Goal: Task Accomplishment & Management: Complete application form

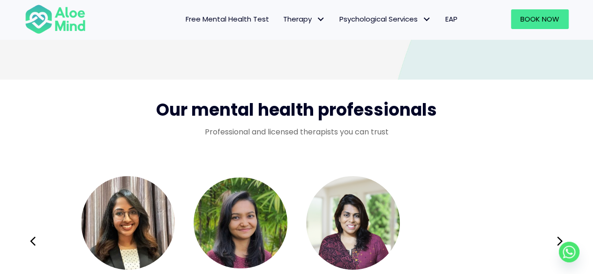
scroll to position [1537, 0]
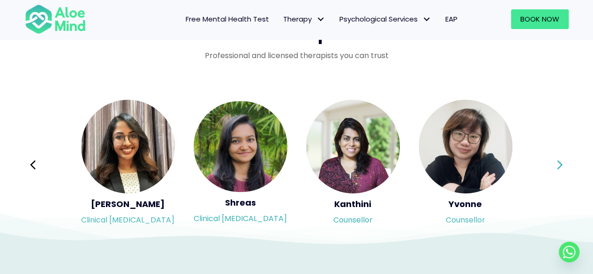
click at [561, 164] on icon at bounding box center [560, 164] width 5 height 9
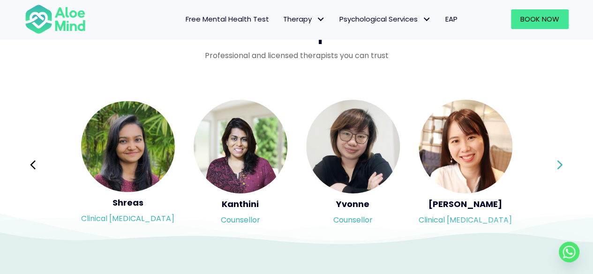
click at [561, 164] on icon at bounding box center [560, 164] width 5 height 9
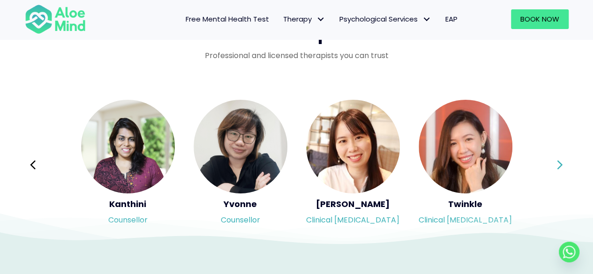
click at [561, 164] on icon at bounding box center [560, 164] width 5 height 9
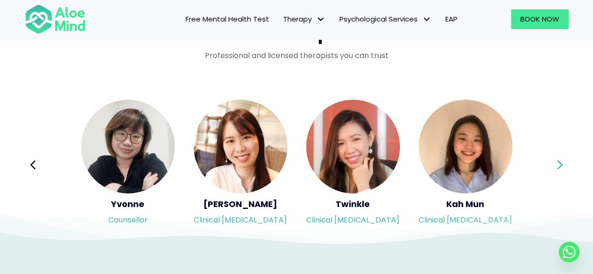
click at [561, 164] on icon at bounding box center [560, 164] width 5 height 9
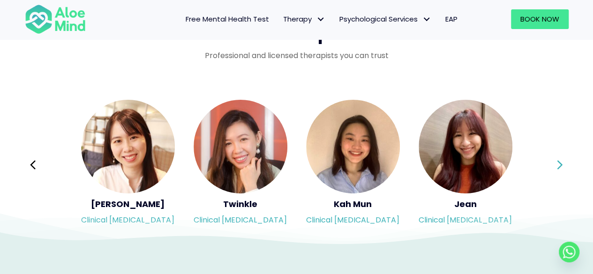
click at [561, 164] on icon at bounding box center [560, 164] width 5 height 9
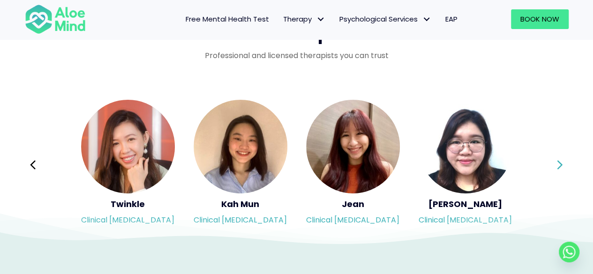
click at [561, 164] on icon at bounding box center [560, 164] width 5 height 9
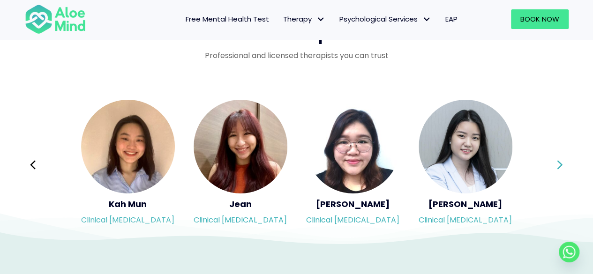
click at [561, 164] on icon at bounding box center [560, 164] width 5 height 9
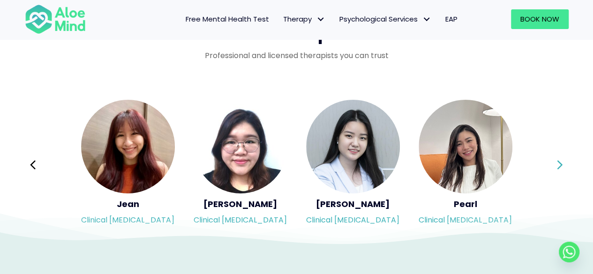
click at [561, 164] on icon at bounding box center [560, 164] width 5 height 9
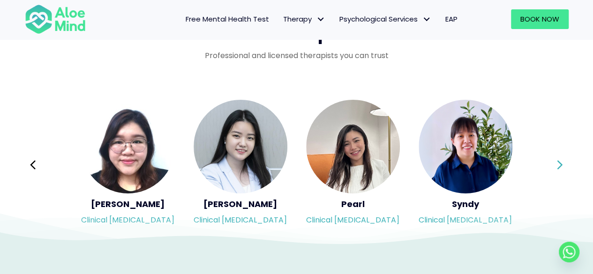
click at [561, 164] on icon at bounding box center [560, 164] width 5 height 9
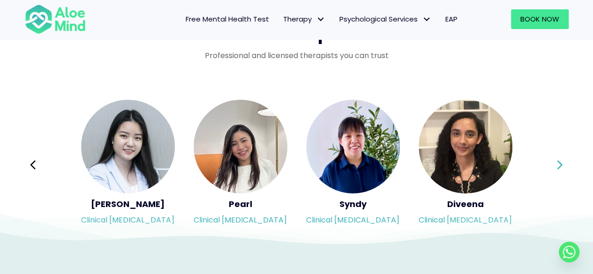
click at [561, 164] on icon at bounding box center [560, 164] width 5 height 9
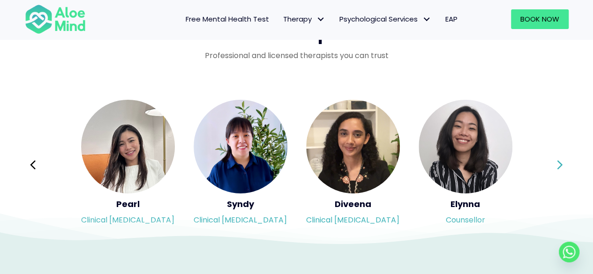
click at [561, 164] on icon at bounding box center [560, 164] width 5 height 9
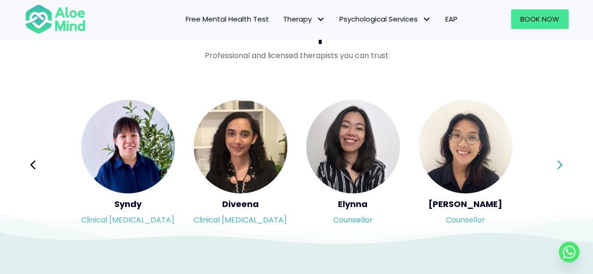
click at [561, 164] on icon at bounding box center [560, 164] width 5 height 9
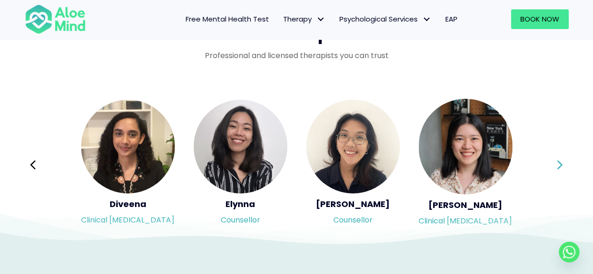
click at [561, 164] on icon at bounding box center [560, 164] width 5 height 9
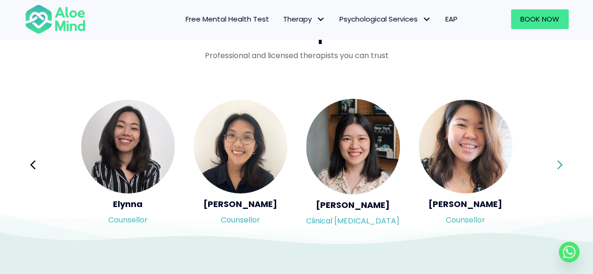
click at [561, 164] on icon at bounding box center [560, 164] width 5 height 9
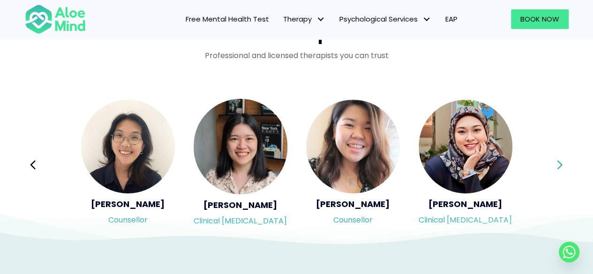
click at [561, 164] on icon at bounding box center [560, 164] width 5 height 9
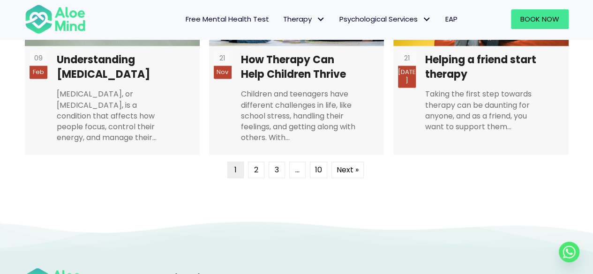
scroll to position [2601, 0]
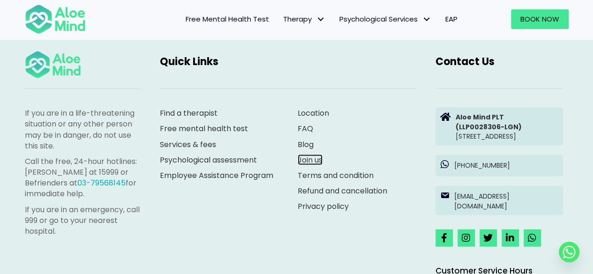
click at [309, 156] on link "Join us" at bounding box center [310, 159] width 25 height 11
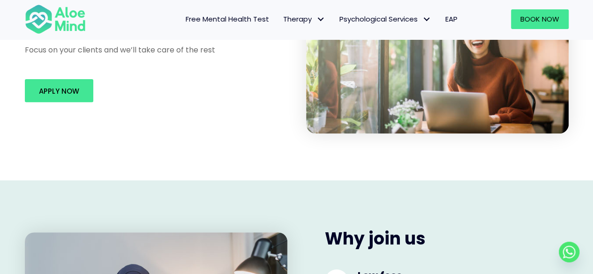
scroll to position [125, 0]
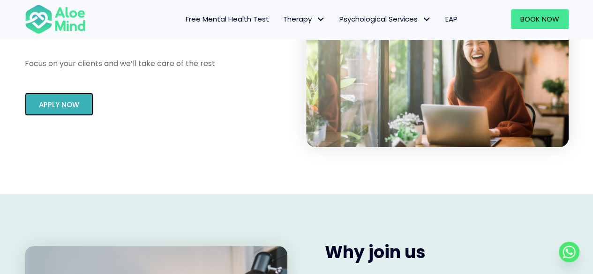
click at [85, 109] on link "Apply Now" at bounding box center [59, 104] width 68 height 23
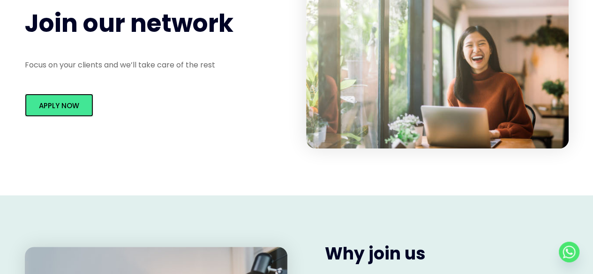
scroll to position [0, 0]
